Goal: Task Accomplishment & Management: Manage account settings

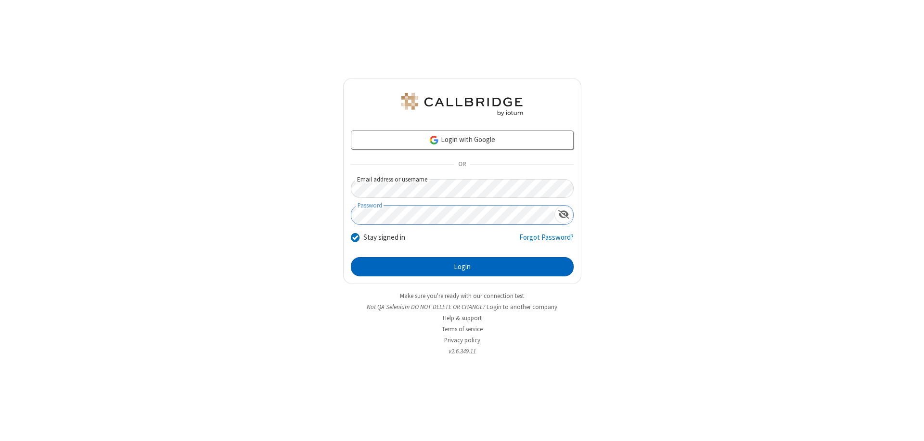
click at [462, 267] on button "Login" at bounding box center [462, 266] width 223 height 19
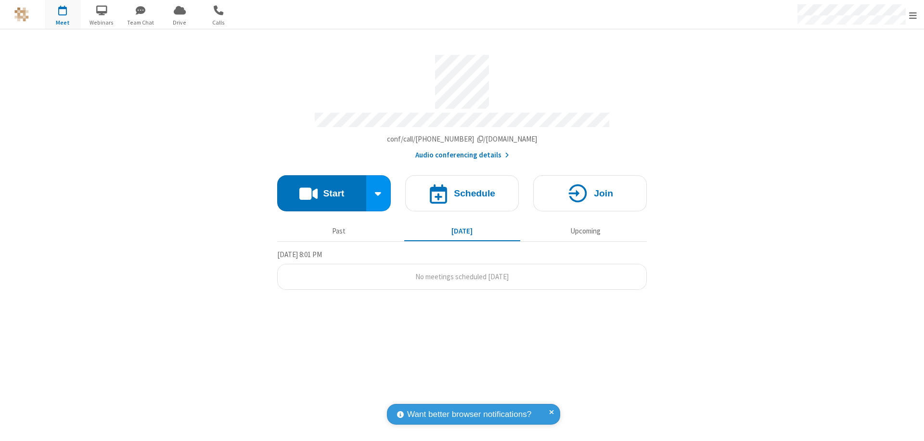
click at [913, 15] on span "Open menu" at bounding box center [914, 16] width 8 height 10
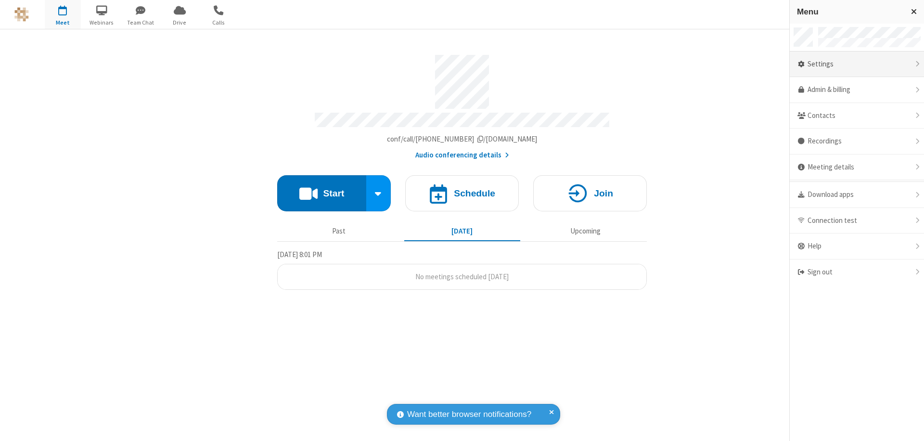
click at [857, 64] on div "Settings" at bounding box center [857, 65] width 134 height 26
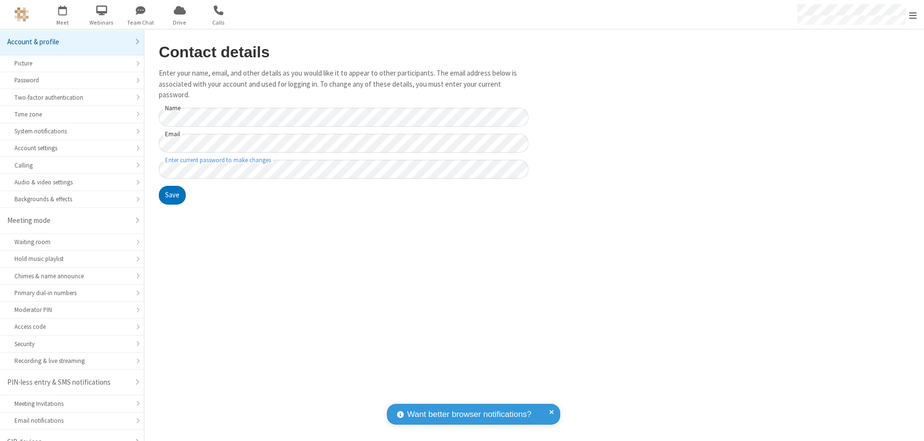
scroll to position [13, 0]
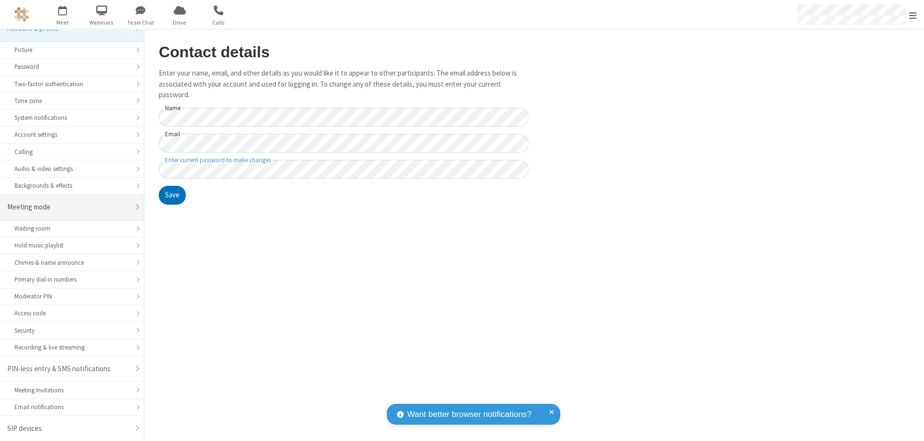
click at [68, 207] on div "Meeting mode" at bounding box center [68, 207] width 122 height 11
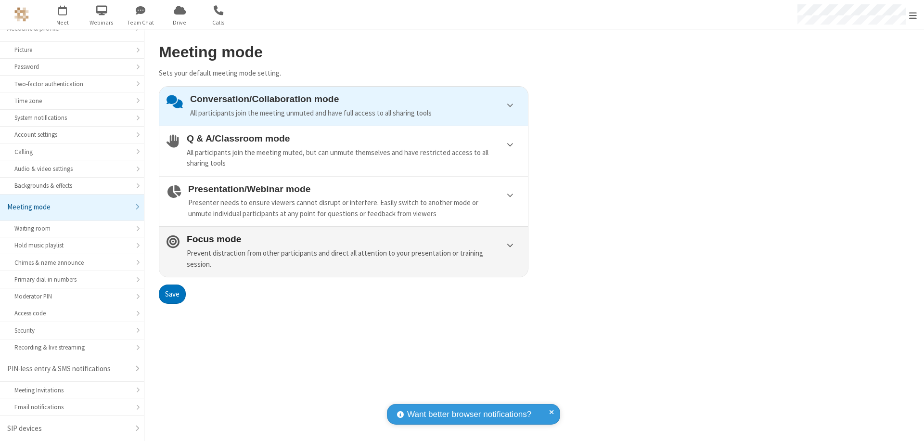
click at [344, 251] on div "Prevent distraction from other participants and direct all attention to your pr…" at bounding box center [354, 259] width 334 height 22
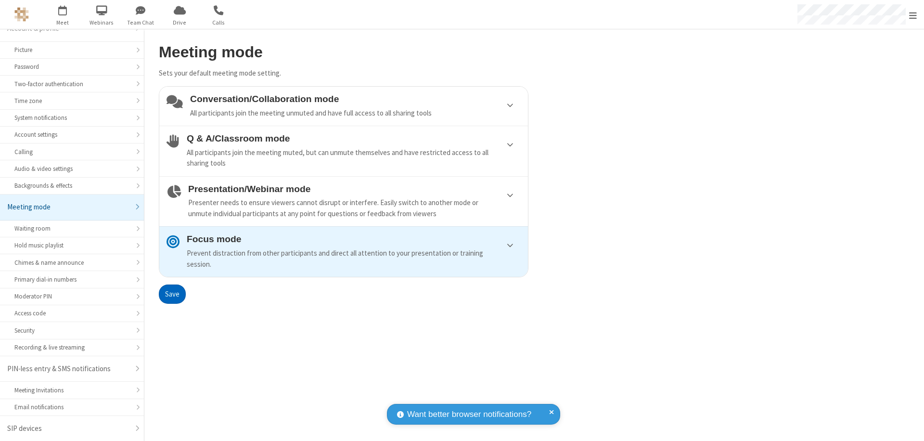
click at [172, 294] on button "Save" at bounding box center [172, 294] width 27 height 19
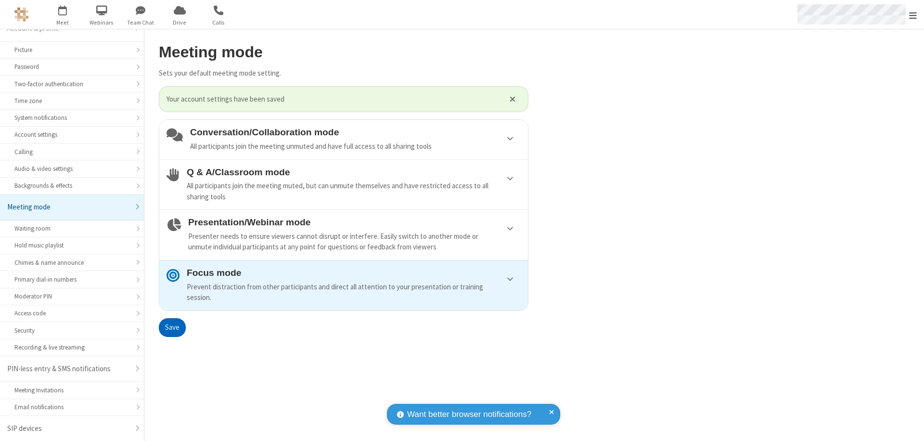
click at [913, 14] on span "Open menu" at bounding box center [914, 16] width 8 height 10
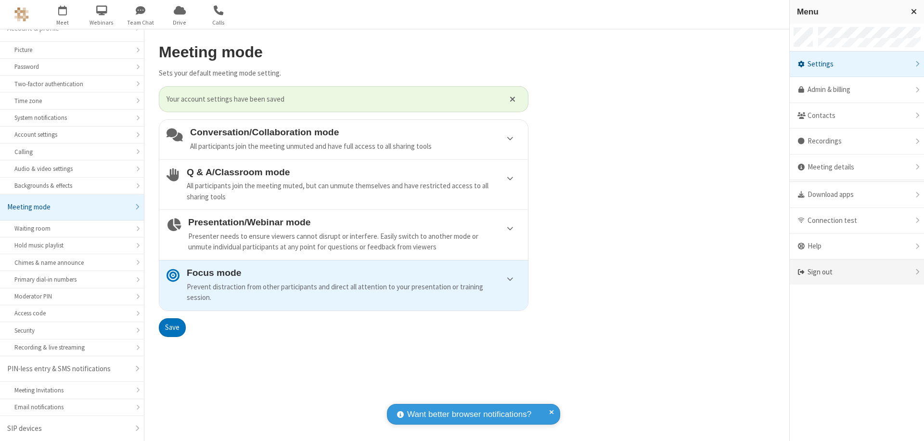
click at [857, 272] on div "Sign out" at bounding box center [857, 273] width 134 height 26
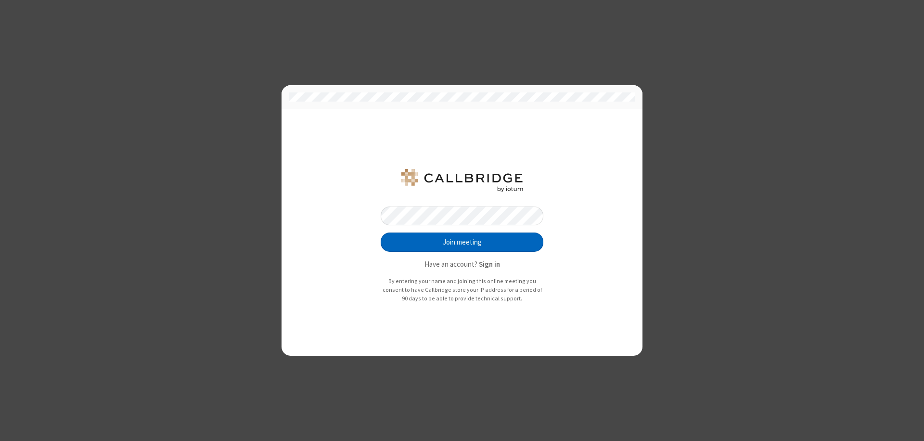
click at [462, 242] on button "Join meeting" at bounding box center [462, 242] width 163 height 19
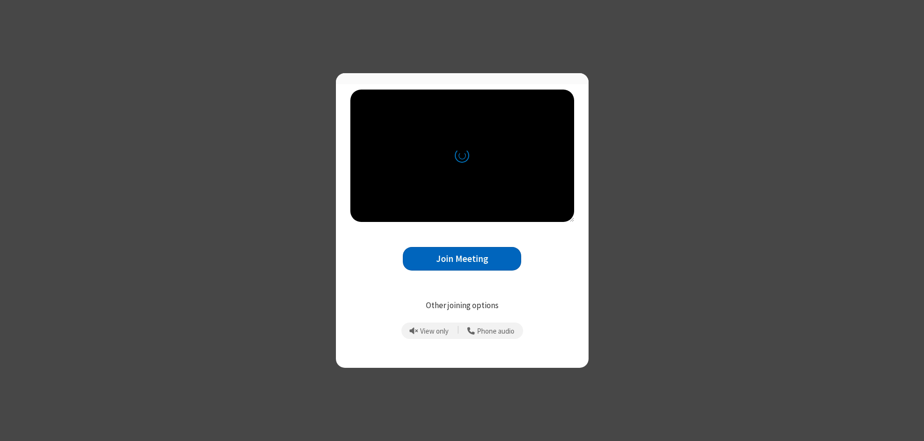
click at [462, 263] on button "Join Meeting" at bounding box center [462, 259] width 118 height 24
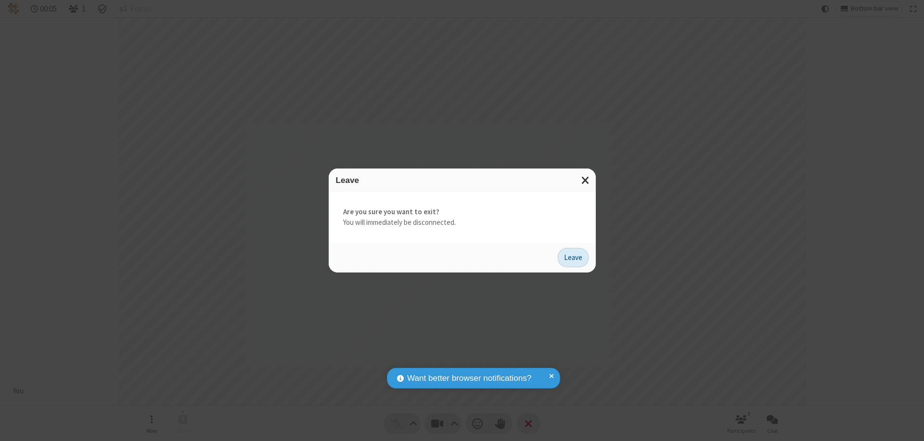
click at [573, 257] on button "Leave" at bounding box center [573, 257] width 31 height 19
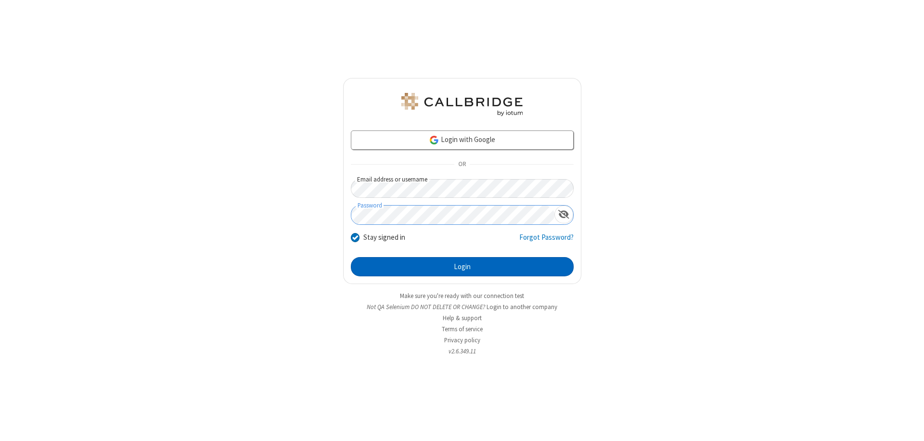
click at [462, 267] on button "Login" at bounding box center [462, 266] width 223 height 19
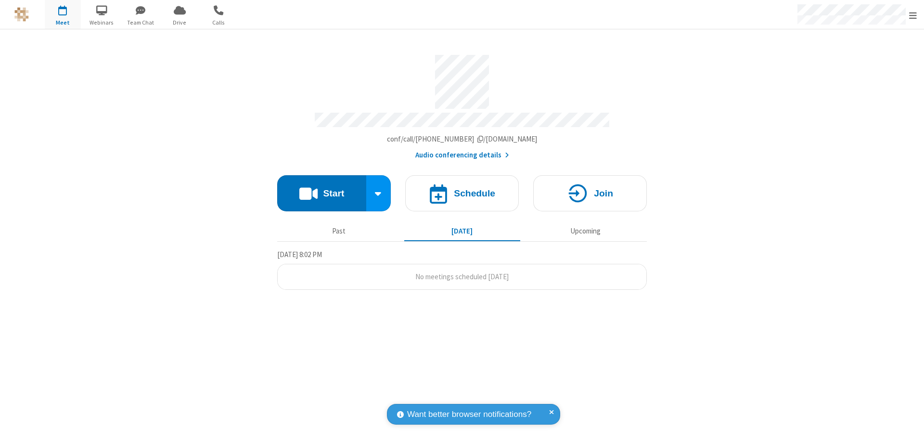
click at [913, 15] on span "Open menu" at bounding box center [914, 16] width 8 height 10
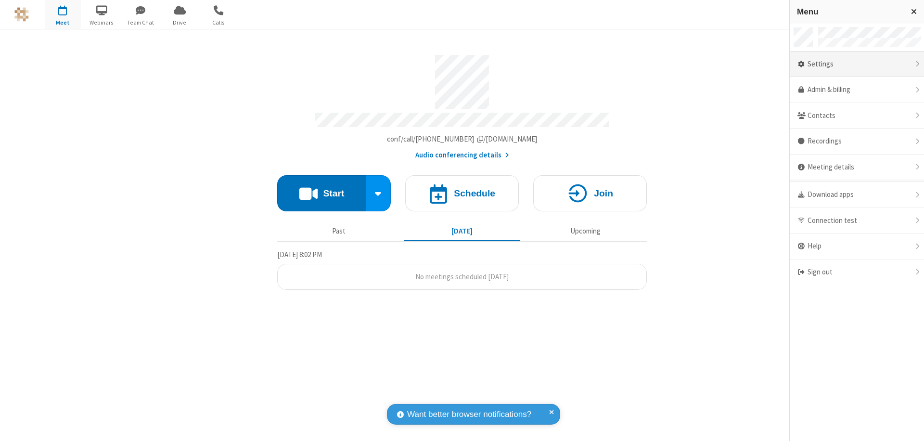
click at [857, 64] on div "Settings" at bounding box center [857, 65] width 134 height 26
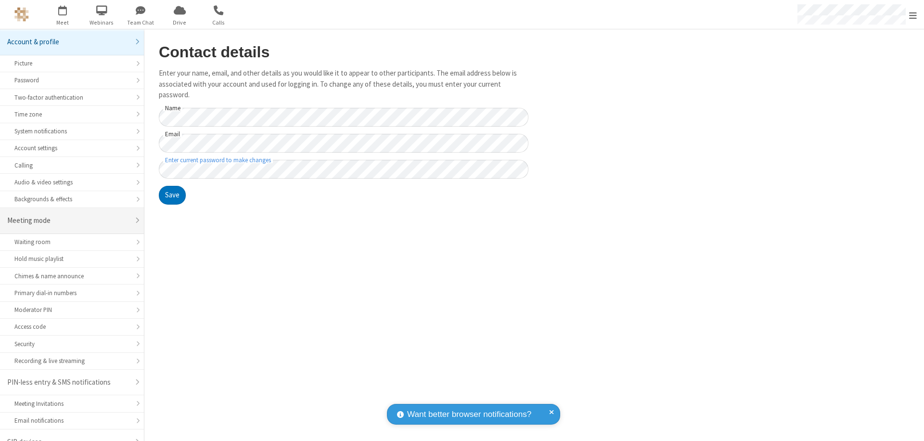
click at [68, 215] on div "Meeting mode" at bounding box center [68, 220] width 122 height 11
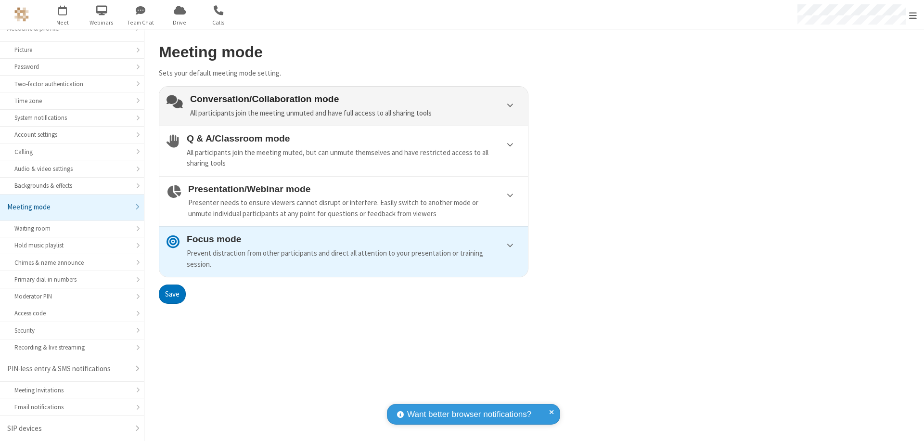
click at [344, 106] on div "Conversation/Collaboration mode All participants join the meeting unmuted and h…" at bounding box center [355, 106] width 331 height 25
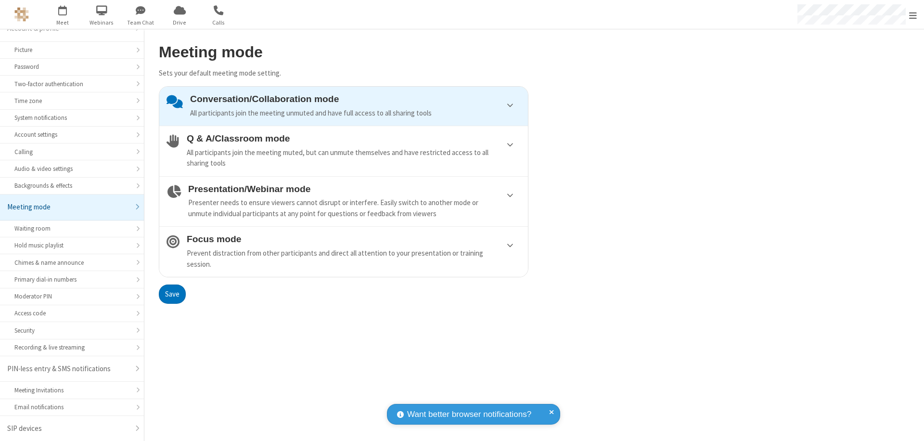
click at [172, 294] on button "Save" at bounding box center [172, 294] width 27 height 19
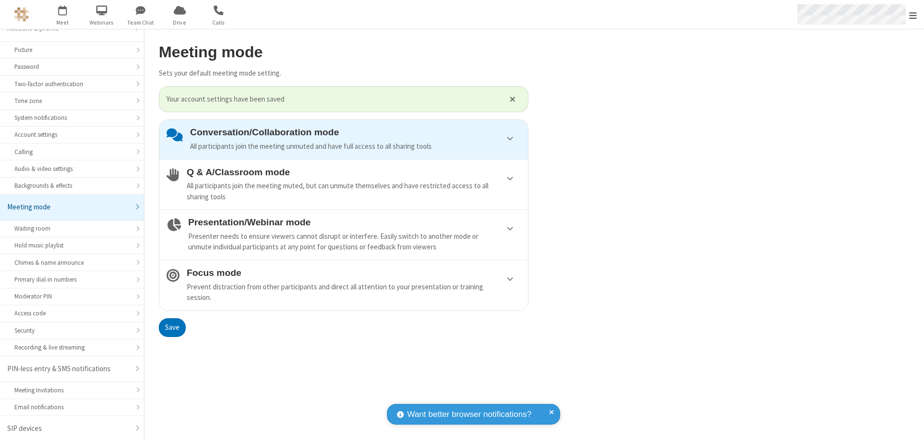
click at [913, 14] on span "Open menu" at bounding box center [914, 16] width 8 height 10
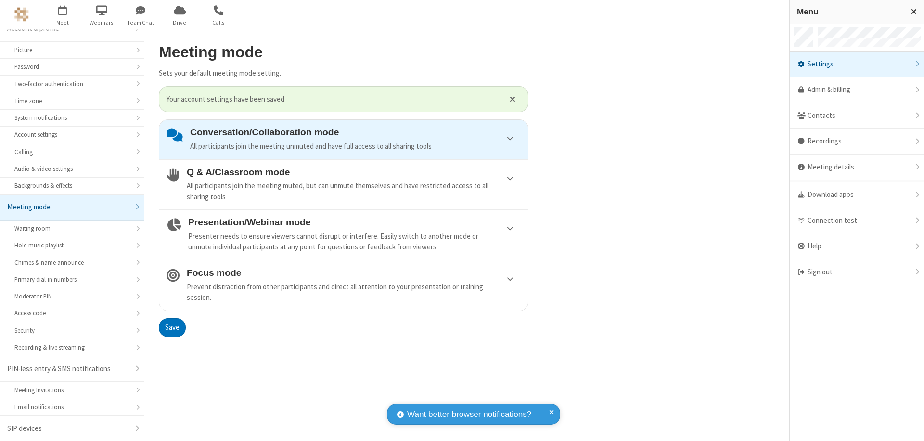
click at [857, 272] on div "Sign out" at bounding box center [857, 273] width 134 height 26
